Goal: Information Seeking & Learning: Understand process/instructions

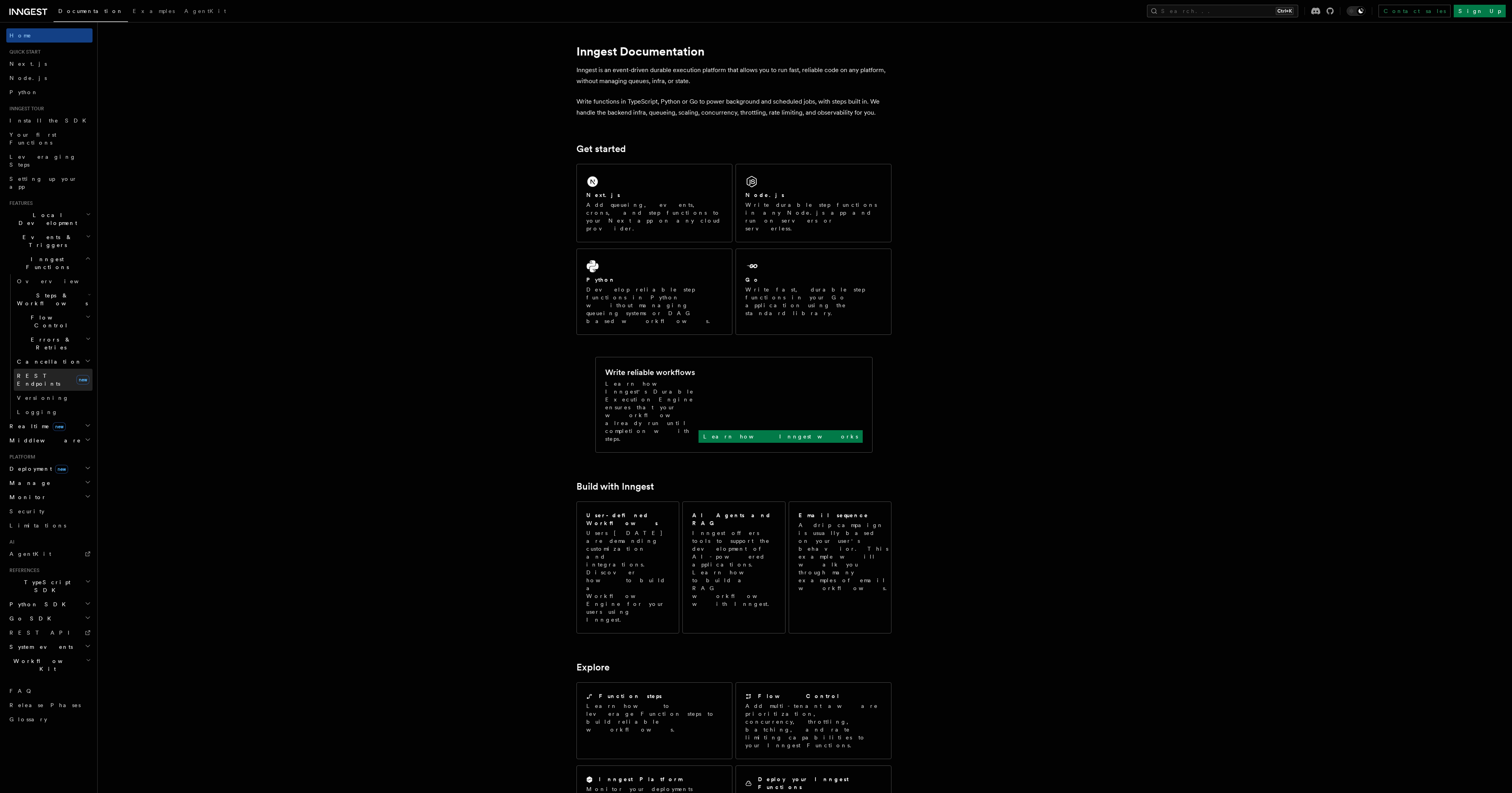
click at [51, 373] on span "REST Endpoints" at bounding box center [39, 380] width 43 height 14
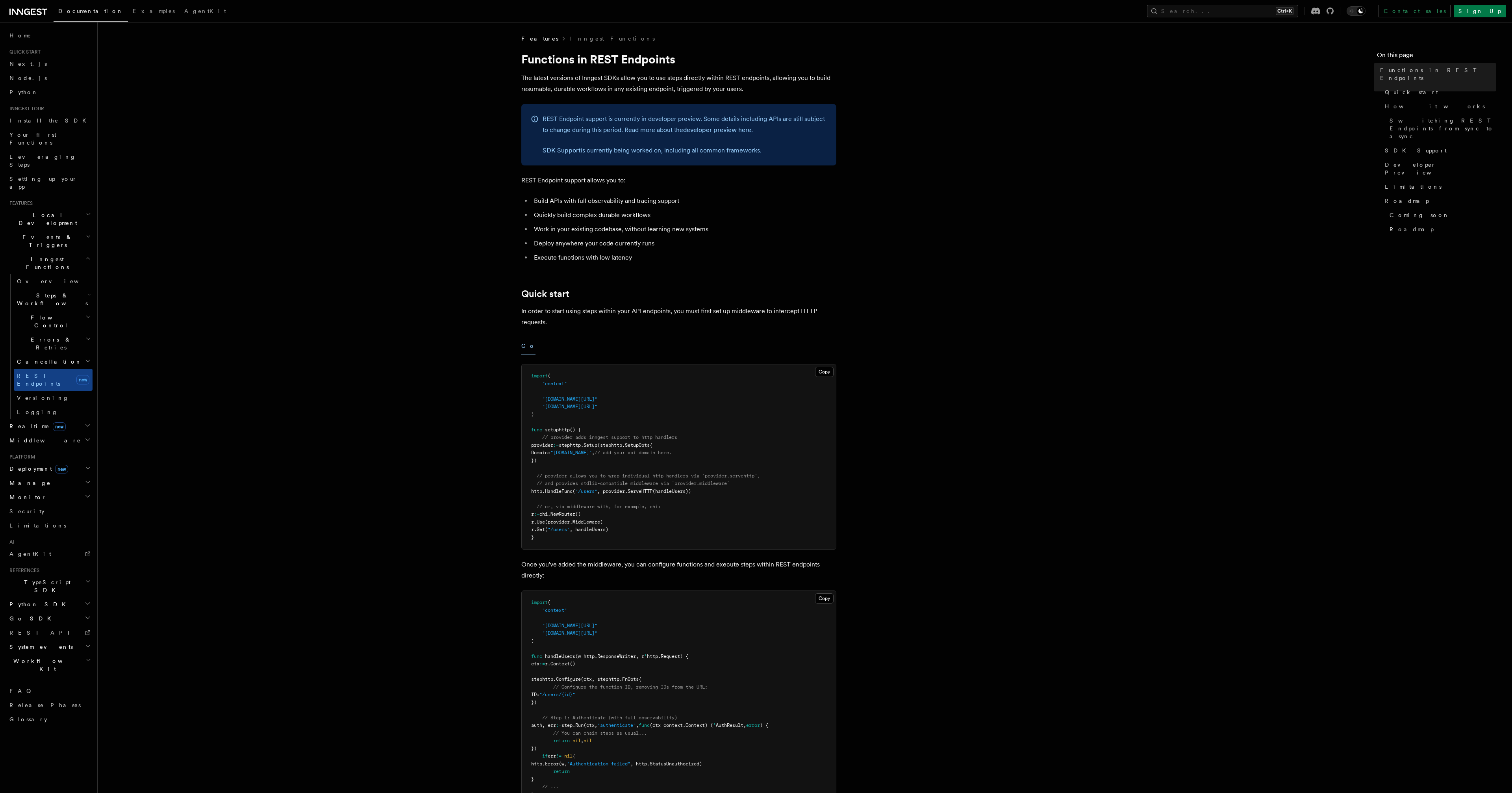
click at [24, 422] on span "Realtime new" at bounding box center [35, 426] width 59 height 8
click at [33, 437] on span "Overview" at bounding box center [57, 440] width 81 height 6
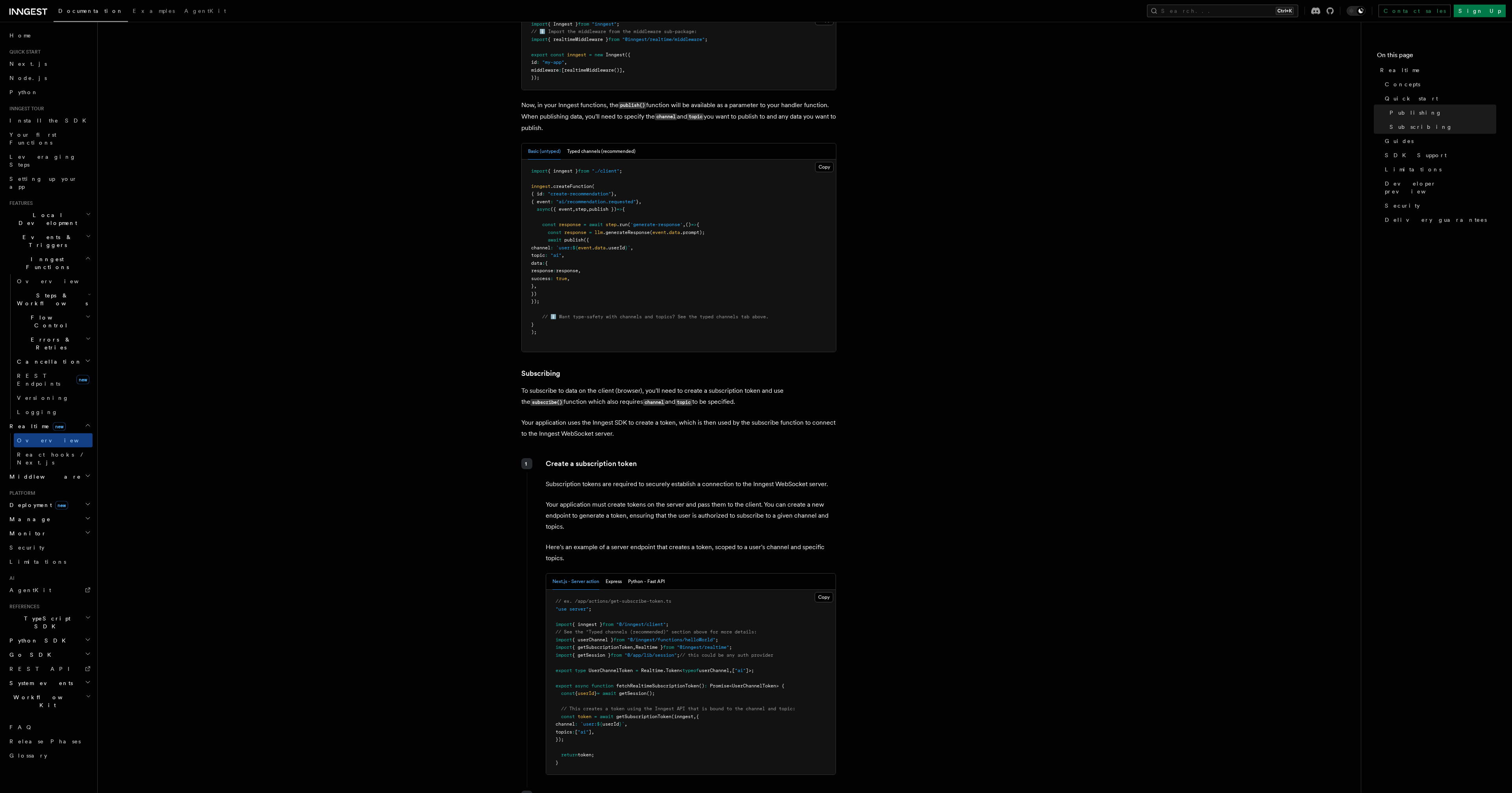
scroll to position [600, 0]
click at [42, 614] on span "TypeScript SDK" at bounding box center [45, 622] width 79 height 15
click at [40, 696] on span "Send events" at bounding box center [48, 699] width 62 height 6
